Goal: Navigation & Orientation: Find specific page/section

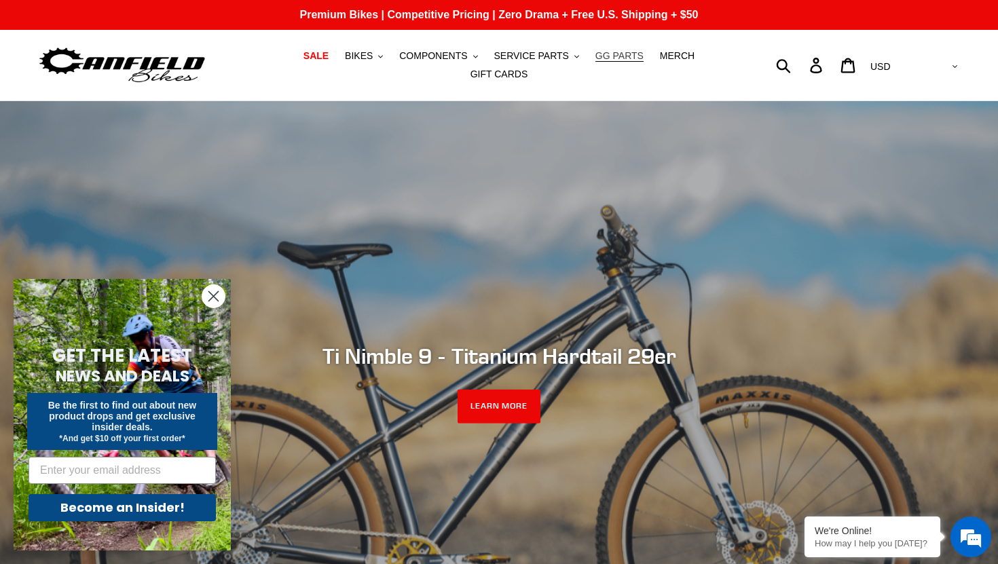
click at [624, 54] on span "GG PARTS" at bounding box center [619, 56] width 48 height 12
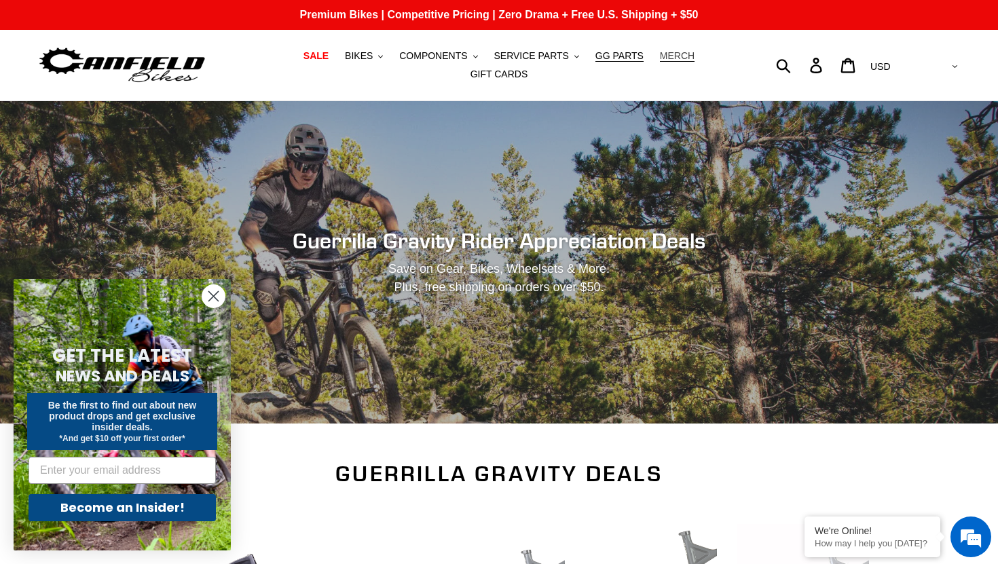
click at [667, 56] on span "MERCH" at bounding box center [677, 56] width 35 height 12
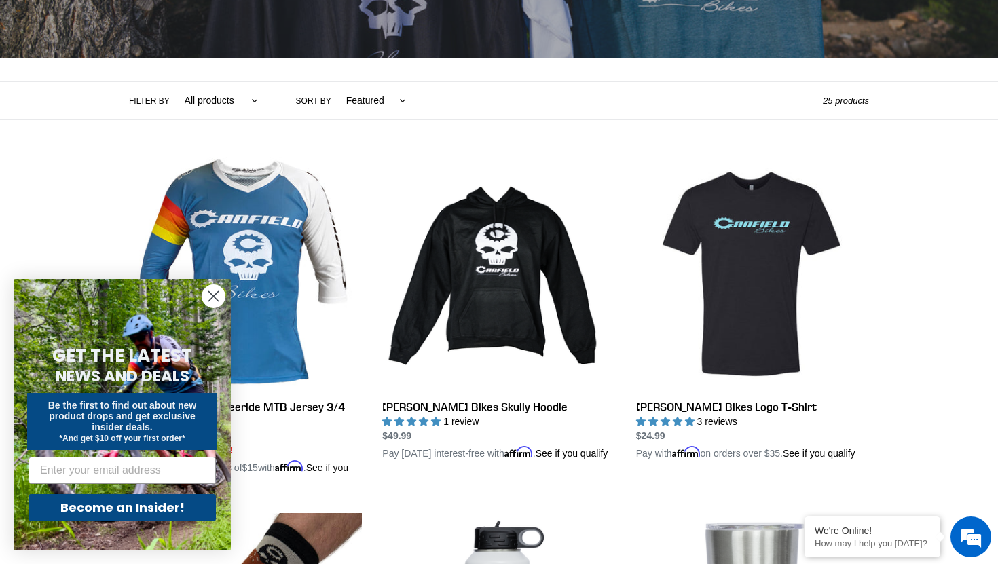
scroll to position [366, 0]
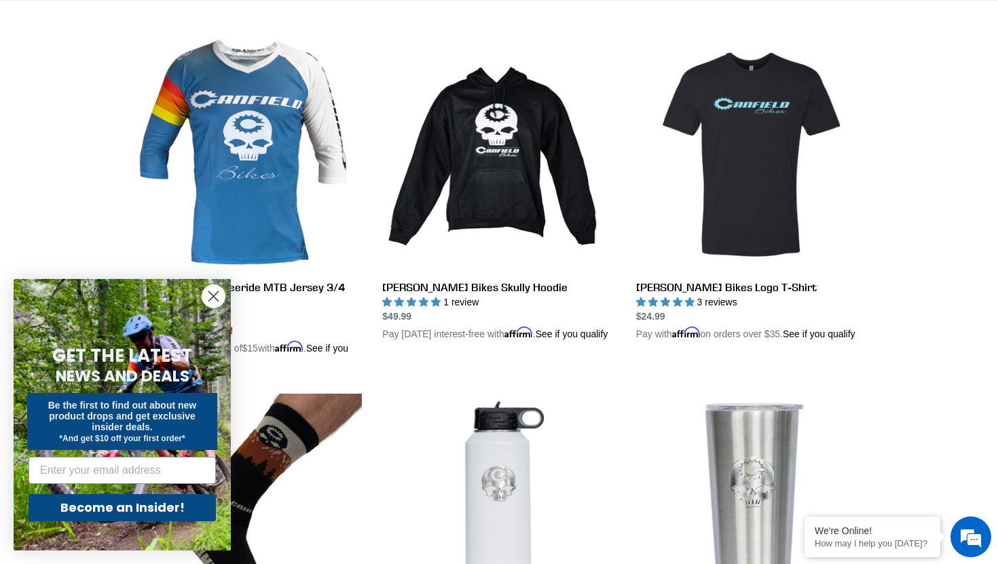
click at [214, 299] on circle "Close dialog" at bounding box center [213, 296] width 22 height 22
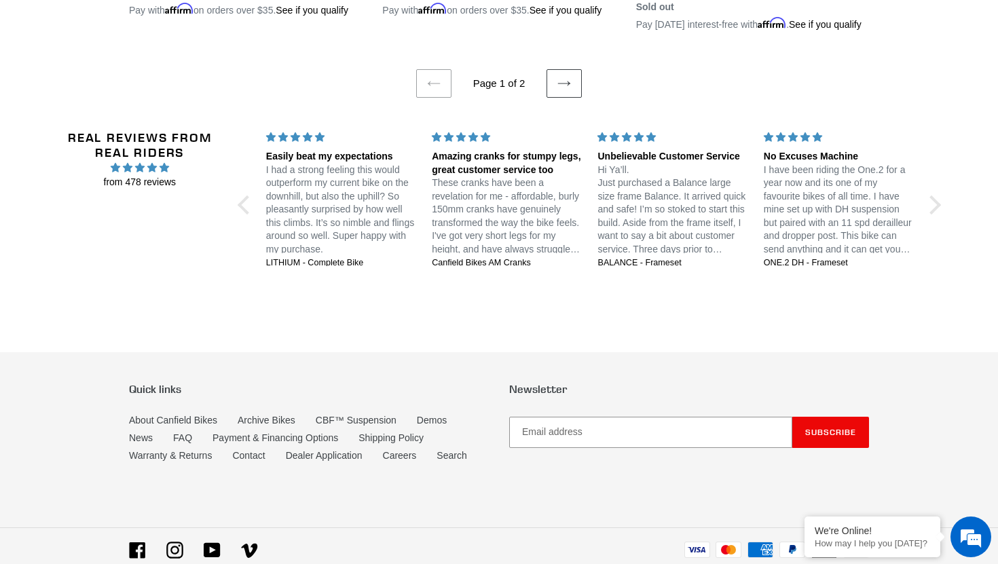
scroll to position [3106, 0]
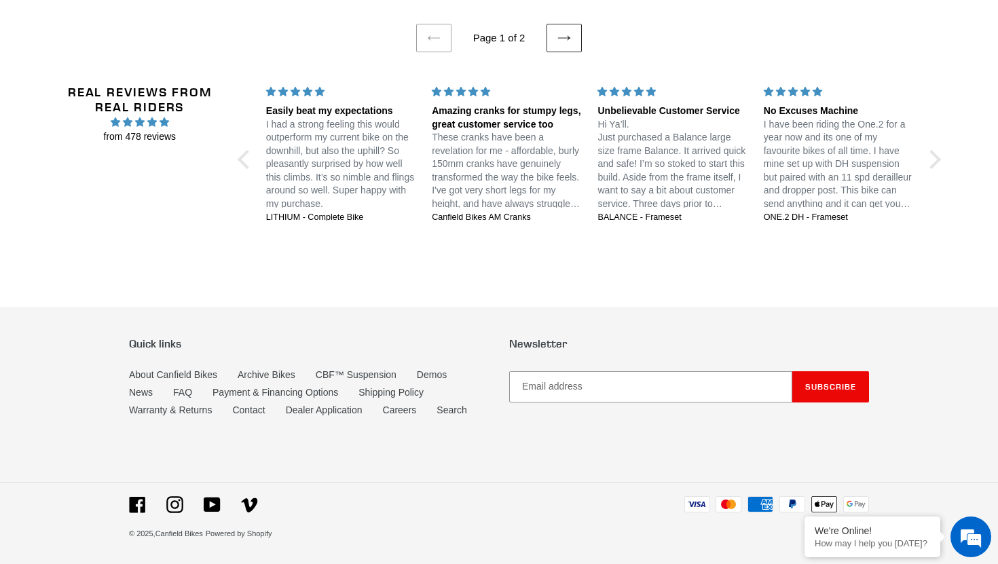
click at [567, 41] on icon at bounding box center [564, 38] width 12 height 5
